Goal: Information Seeking & Learning: Learn about a topic

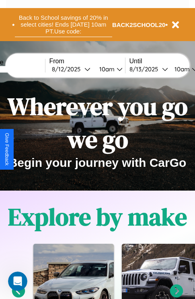
click at [63, 25] on button "Back to School savings of 20% in select cities! Ends [DATE] 10am PT. Use code:" at bounding box center [64, 24] width 98 height 25
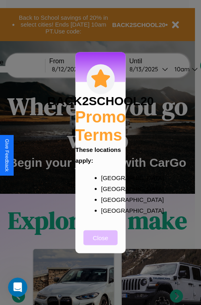
click at [101, 243] on button "Close" at bounding box center [101, 237] width 34 height 15
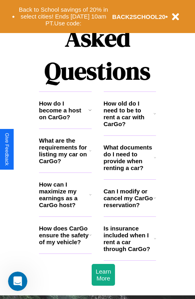
scroll to position [976, 0]
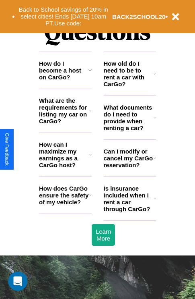
click at [65, 168] on h3 "How can I maximize my earnings as a CarGo host?" at bounding box center [64, 154] width 50 height 27
click at [65, 124] on h3 "What are the requirements for listing my car on CarGo?" at bounding box center [64, 110] width 50 height 27
click at [155, 202] on icon at bounding box center [155, 198] width 2 height 6
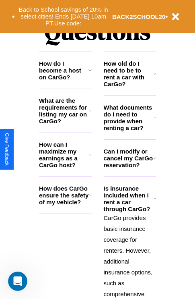
click at [90, 198] on icon at bounding box center [90, 195] width 2 height 6
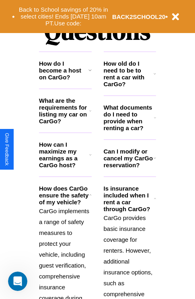
click at [155, 199] on polyline at bounding box center [155, 198] width 2 height 1
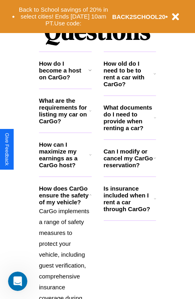
click at [65, 247] on p "CarGo implements a range of safety measures to protect your vehicle, including …" at bounding box center [65, 304] width 53 height 196
click at [130, 87] on h3 "How old do I need to be to rent a car with CarGo?" at bounding box center [129, 73] width 50 height 27
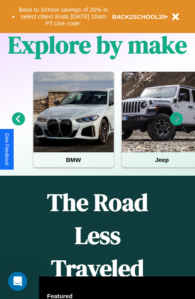
scroll to position [124, 0]
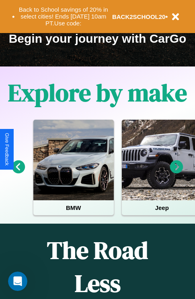
click at [177, 172] on icon at bounding box center [176, 166] width 13 height 13
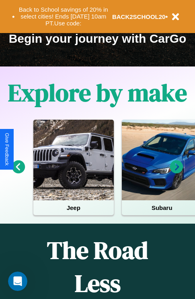
click at [177, 172] on icon at bounding box center [176, 166] width 13 height 13
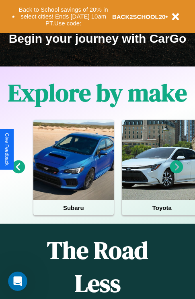
click at [177, 172] on icon at bounding box center [176, 166] width 13 height 13
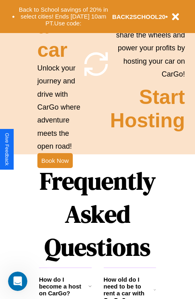
scroll to position [785, 0]
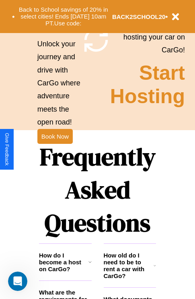
click at [55, 150] on h1 "Frequently Asked Questions" at bounding box center [97, 189] width 117 height 107
